Goal: Transaction & Acquisition: Purchase product/service

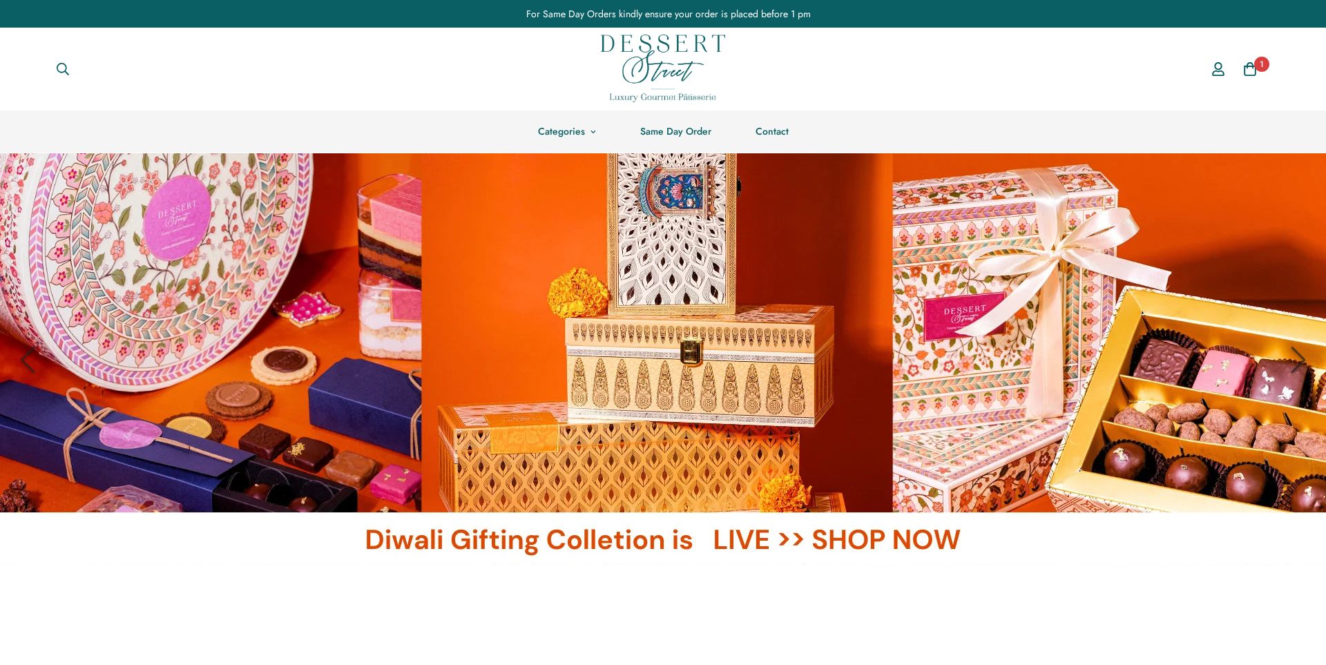
click at [670, 255] on link at bounding box center [663, 359] width 1326 height 412
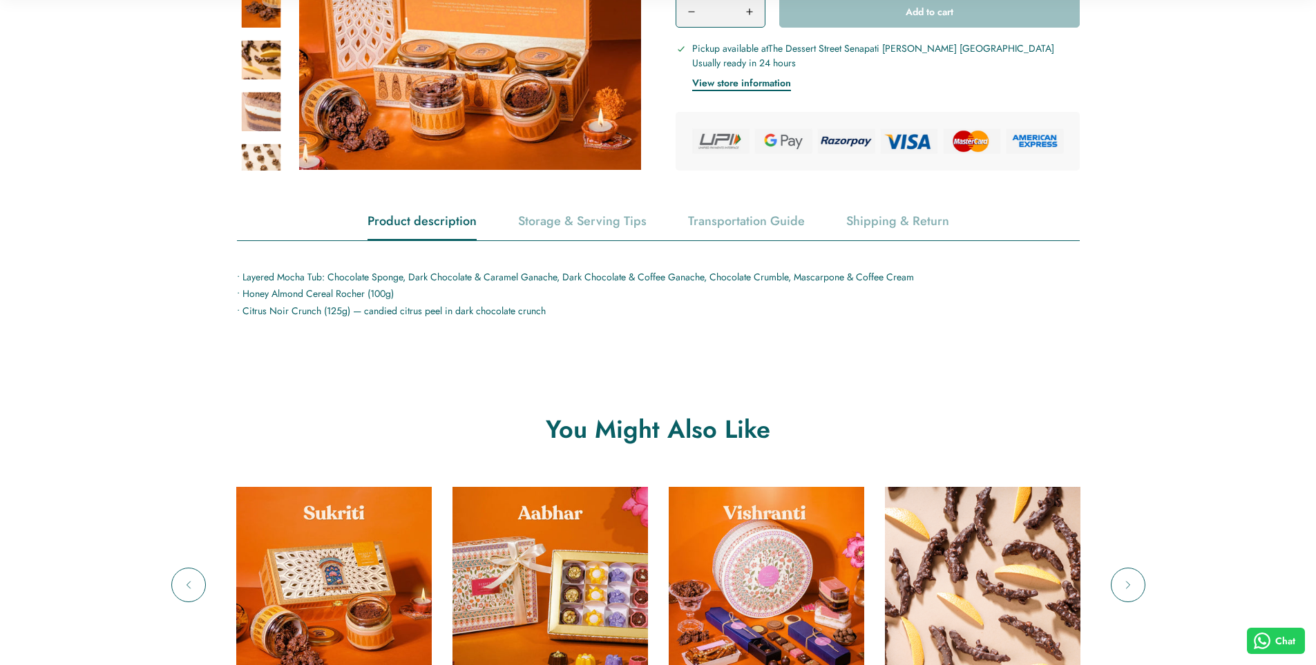
scroll to position [552, 0]
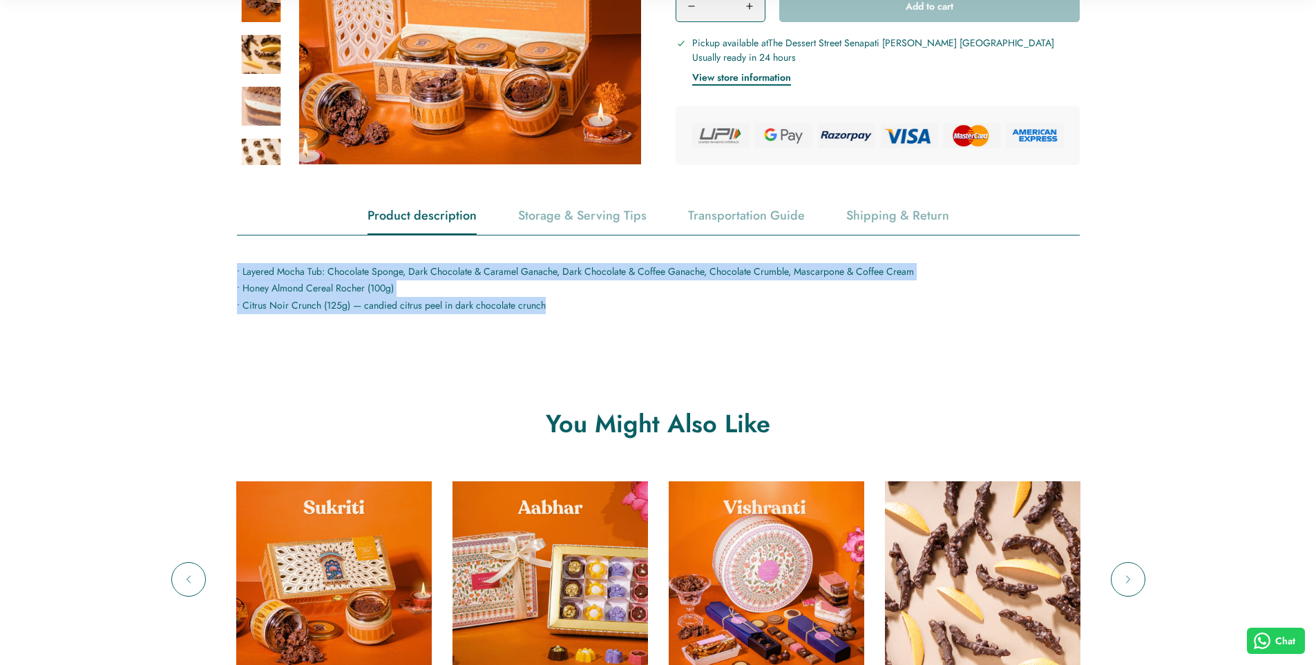
drag, startPoint x: 224, startPoint y: 274, endPoint x: 586, endPoint y: 312, distance: 363.8
click at [586, 312] on m-product-details-tabs "Product description Storage & Serving Tips Transportation Guide Shipping & Retu…" at bounding box center [658, 268] width 1316 height 140
copy p "• Layered Mocha Tub: Chocolate Sponge, Dark Chocolate & Caramel Ganache, Dark C…"
